Goal: Task Accomplishment & Management: Complete application form

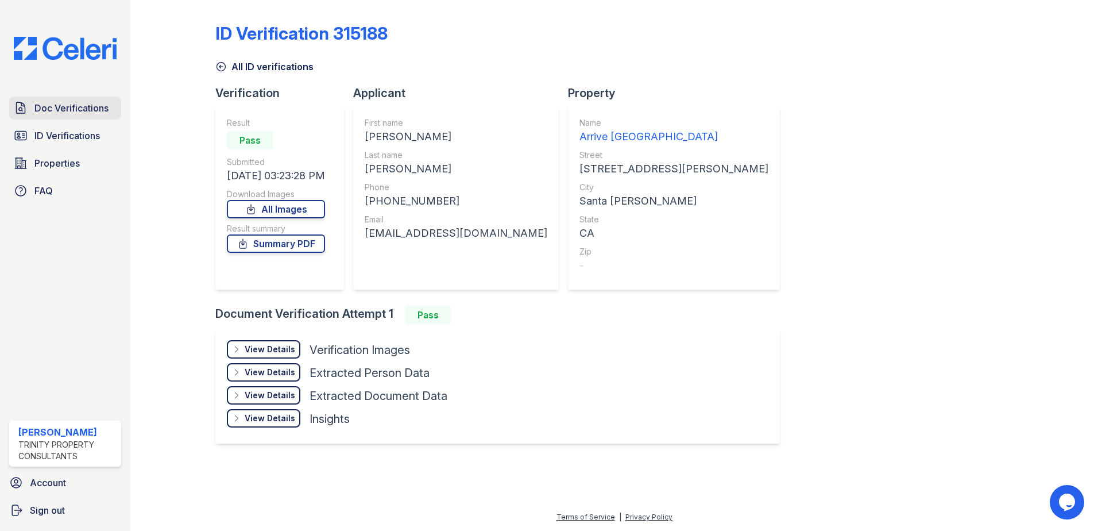
click at [59, 116] on link "Doc Verifications" at bounding box center [65, 107] width 112 height 23
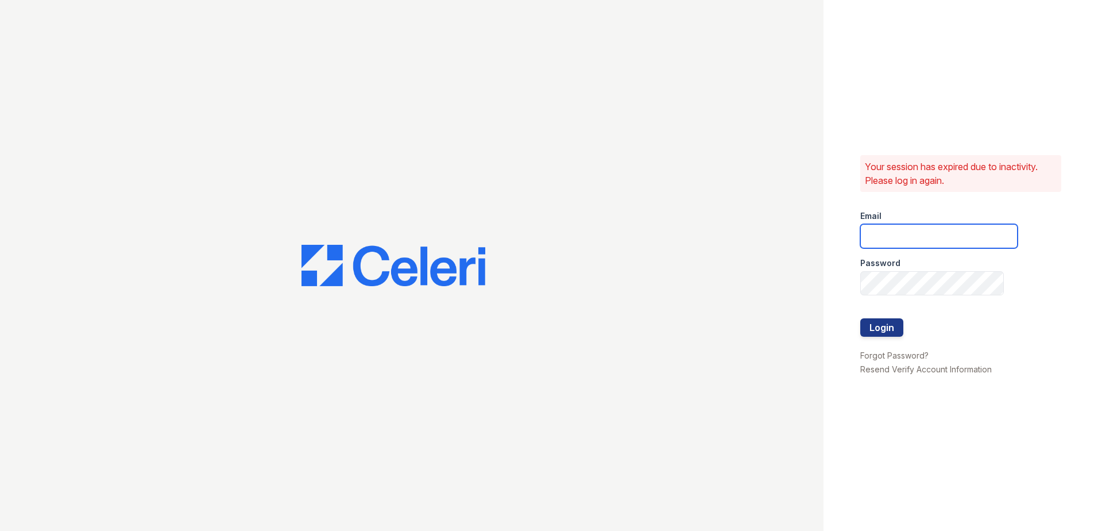
click at [889, 234] on input "email" at bounding box center [938, 236] width 157 height 24
type input "eknibb@trinity-pm.com"
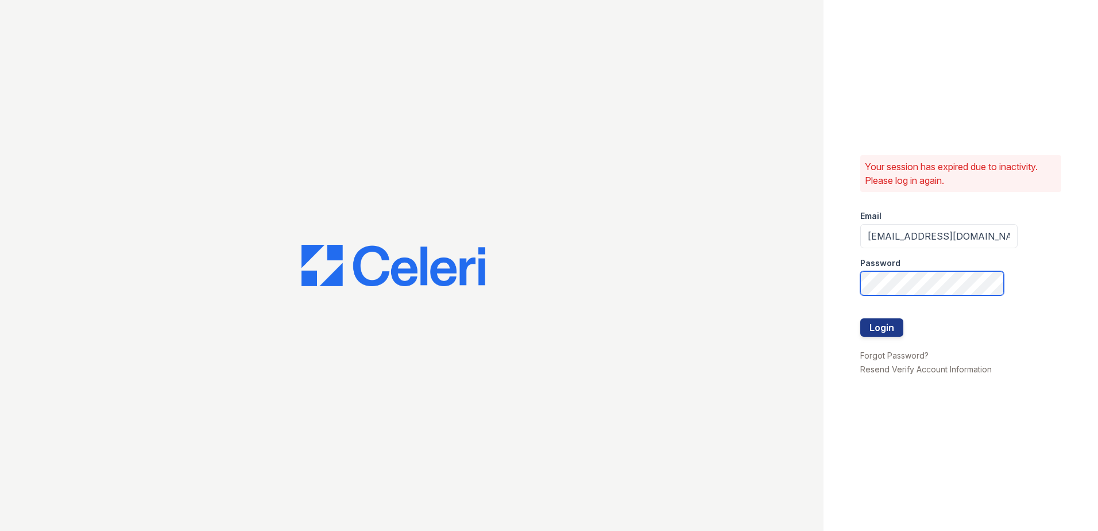
click at [860, 318] on button "Login" at bounding box center [881, 327] width 43 height 18
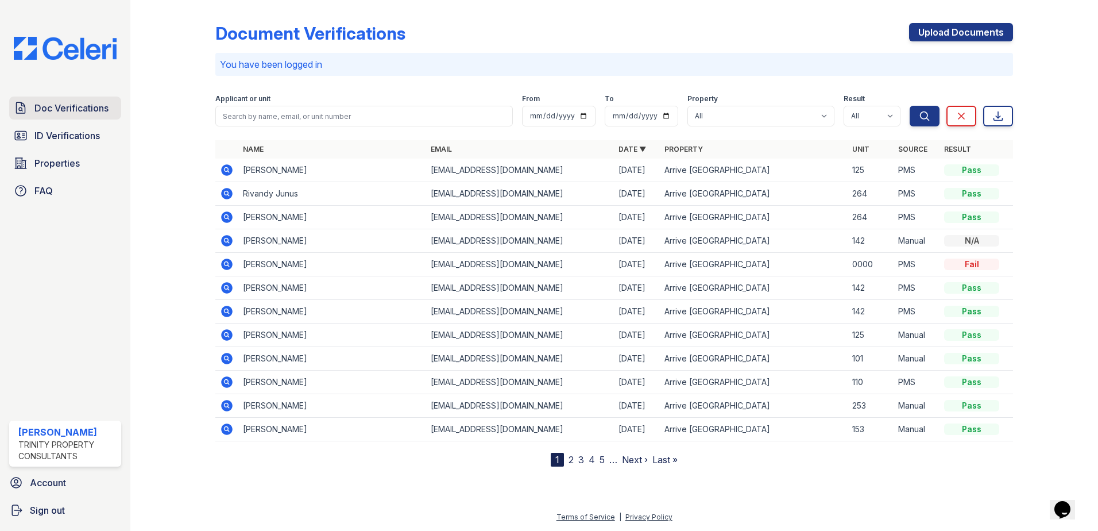
click at [44, 111] on span "Doc Verifications" at bounding box center [71, 108] width 74 height 14
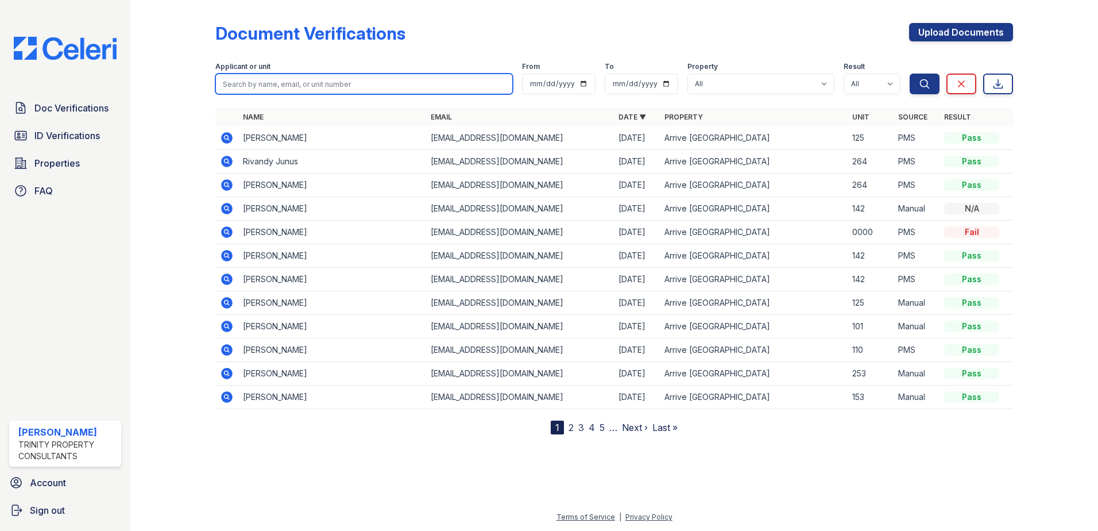
click at [242, 84] on input "search" at bounding box center [364, 84] width 298 height 21
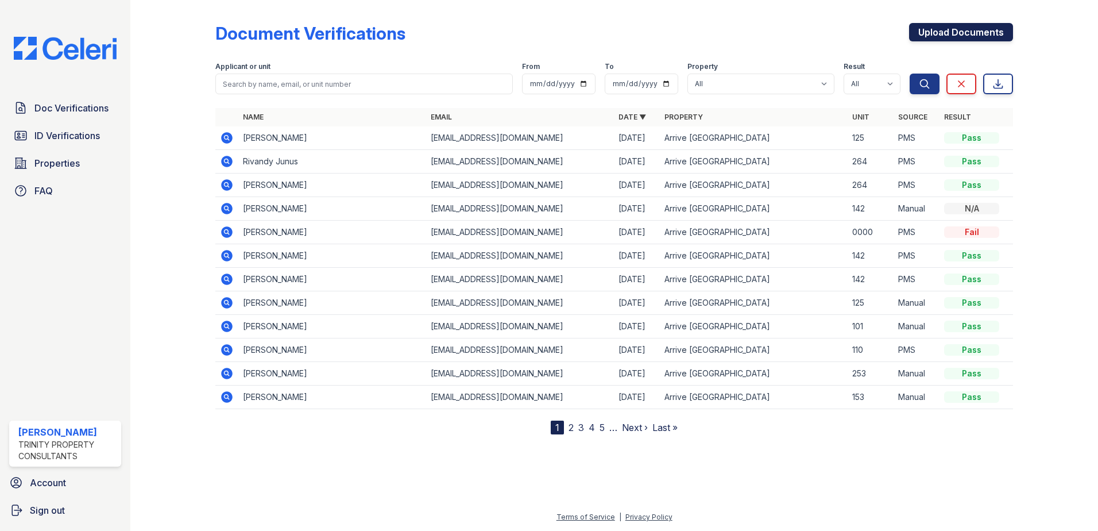
click at [983, 32] on link "Upload Documents" at bounding box center [961, 32] width 104 height 18
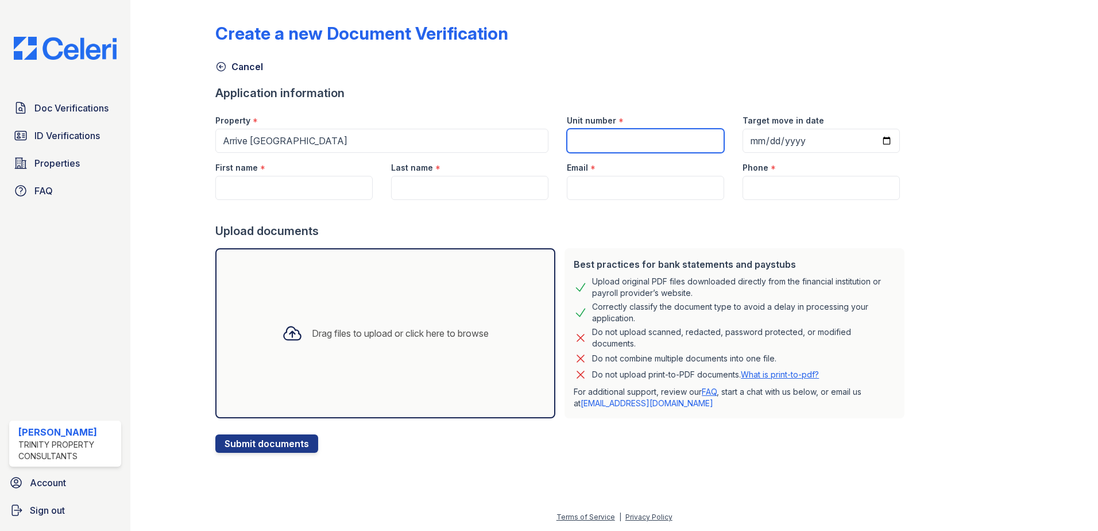
click at [620, 142] on input "Unit number" at bounding box center [645, 141] width 157 height 24
type input "177"
click at [254, 183] on input "First name" at bounding box center [293, 188] width 157 height 24
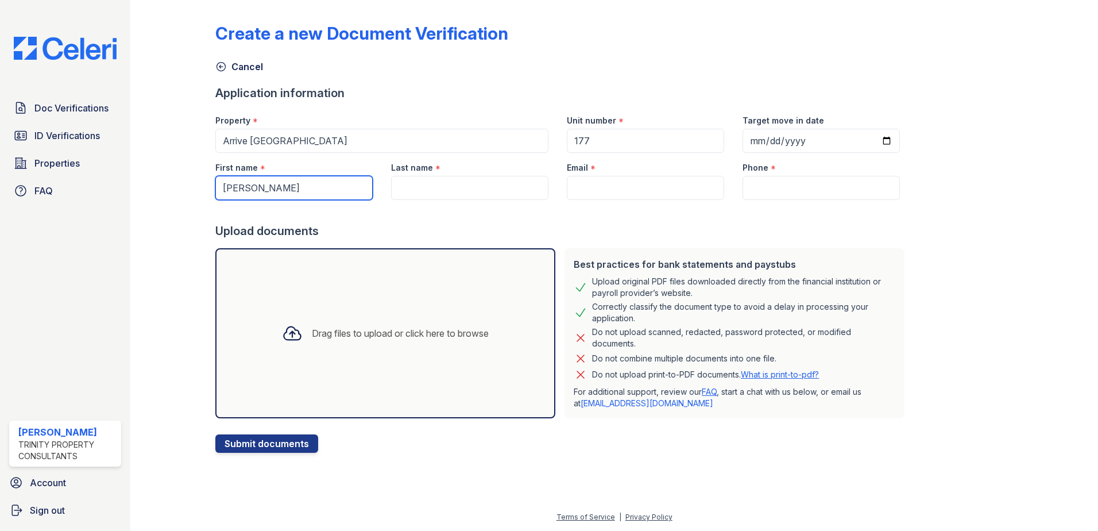
type input "[PERSON_NAME]"
type input "Buck"
paste input "[PHONE_NUMBER]"
type input "[PHONE_NUMBER]"
click at [766, 186] on input "Phone" at bounding box center [821, 188] width 157 height 24
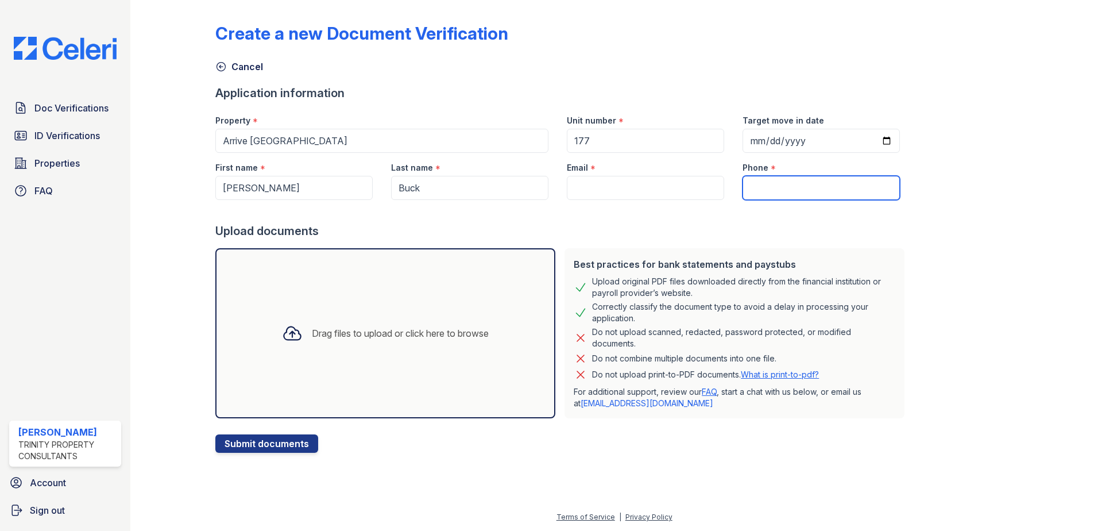
paste input "[PHONE_NUMBER]"
type input "[PHONE_NUMBER]"
click at [875, 140] on input "Target move in date" at bounding box center [821, 141] width 157 height 24
type input "[DATE]"
drag, startPoint x: 604, startPoint y: 192, endPoint x: 606, endPoint y: 182, distance: 10.2
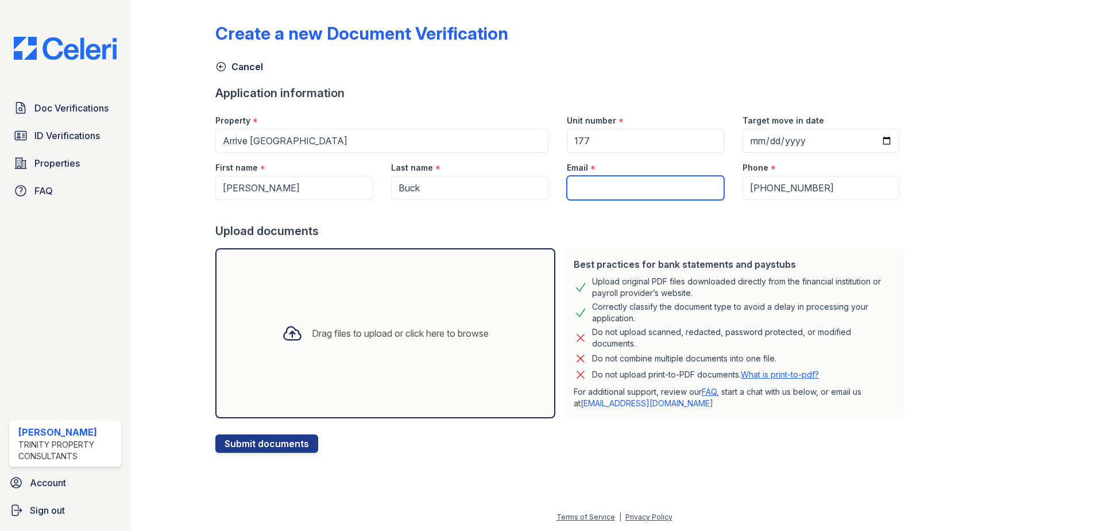
click at [604, 192] on input "Email" at bounding box center [645, 188] width 157 height 24
paste input "[EMAIL_ADDRESS][PERSON_NAME][DOMAIN_NAME]"
type input "[EMAIL_ADDRESS][PERSON_NAME][DOMAIN_NAME]"
click at [583, 221] on div at bounding box center [562, 211] width 694 height 23
click at [375, 229] on div "Upload documents" at bounding box center [562, 231] width 694 height 16
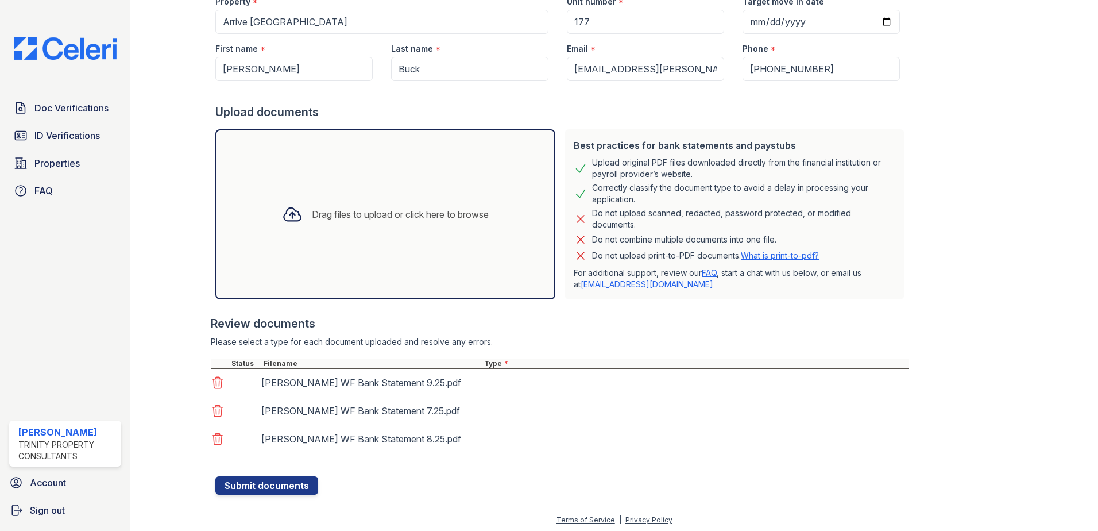
scroll to position [122, 0]
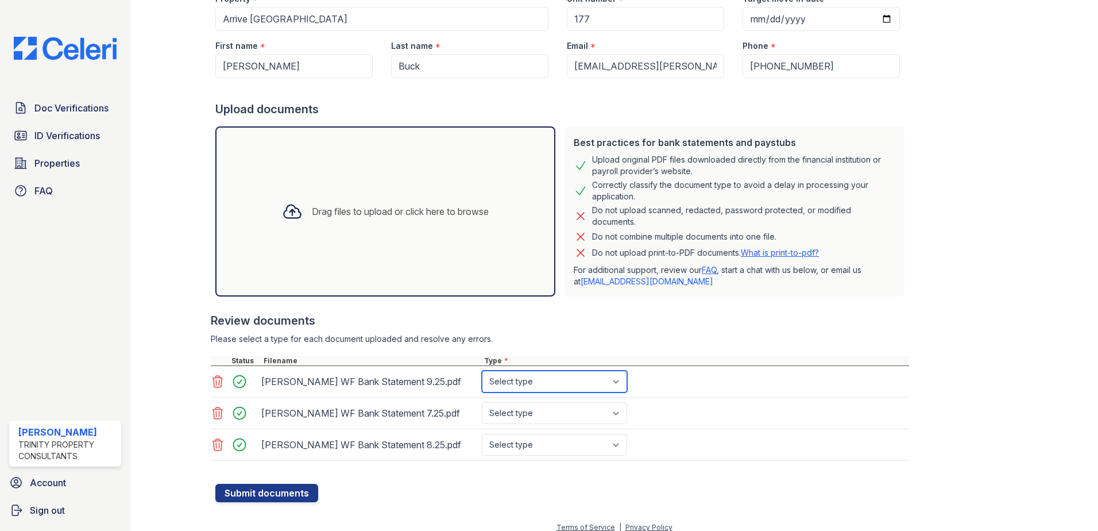
click at [567, 385] on select "Select type Paystub Bank Statement Offer Letter Tax Documents Benefit Award Let…" at bounding box center [554, 381] width 145 height 22
select select "bank_statement"
click at [482, 370] on select "Select type Paystub Bank Statement Offer Letter Tax Documents Benefit Award Let…" at bounding box center [554, 381] width 145 height 22
click at [556, 411] on select "Select type Paystub Bank Statement Offer Letter Tax Documents Benefit Award Let…" at bounding box center [554, 413] width 145 height 22
select select "bank_statement"
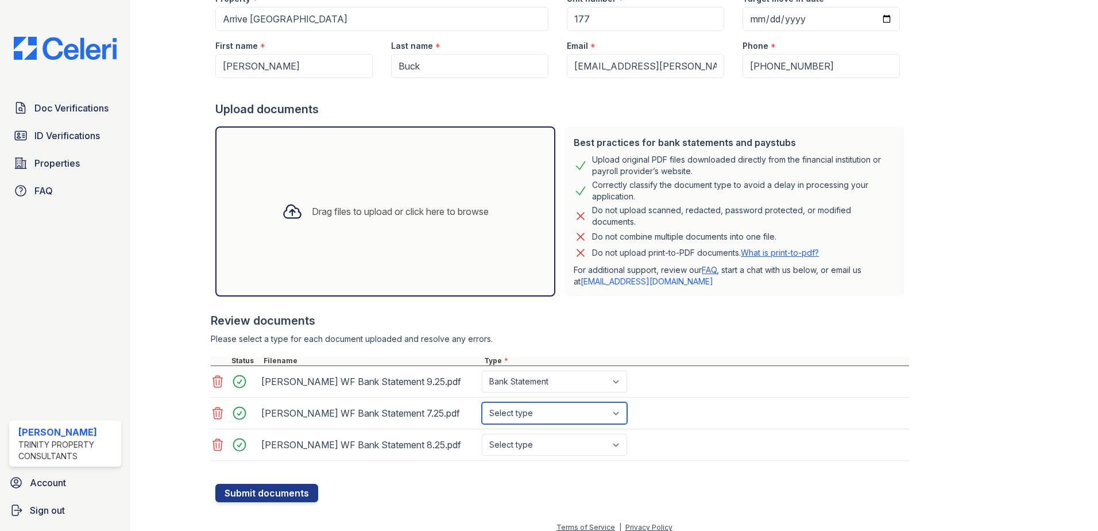
click at [482, 402] on select "Select type Paystub Bank Statement Offer Letter Tax Documents Benefit Award Let…" at bounding box center [554, 413] width 145 height 22
click at [549, 446] on select "Select type Paystub Bank Statement Offer Letter Tax Documents Benefit Award Let…" at bounding box center [554, 445] width 145 height 22
select select "bank_statement"
click at [482, 434] on select "Select type Paystub Bank Statement Offer Letter Tax Documents Benefit Award Let…" at bounding box center [554, 445] width 145 height 22
click at [252, 496] on button "Submit documents" at bounding box center [266, 493] width 103 height 18
